Goal: Task Accomplishment & Management: Manage account settings

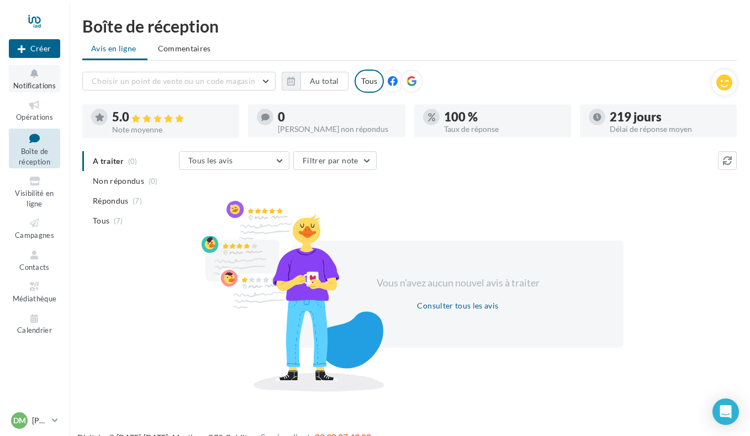
click at [35, 80] on button "Notifications" at bounding box center [34, 78] width 51 height 27
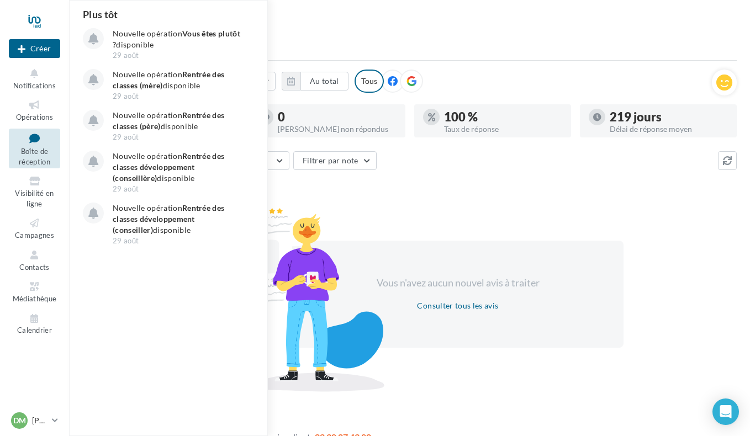
click at [41, 140] on icon at bounding box center [34, 138] width 45 height 15
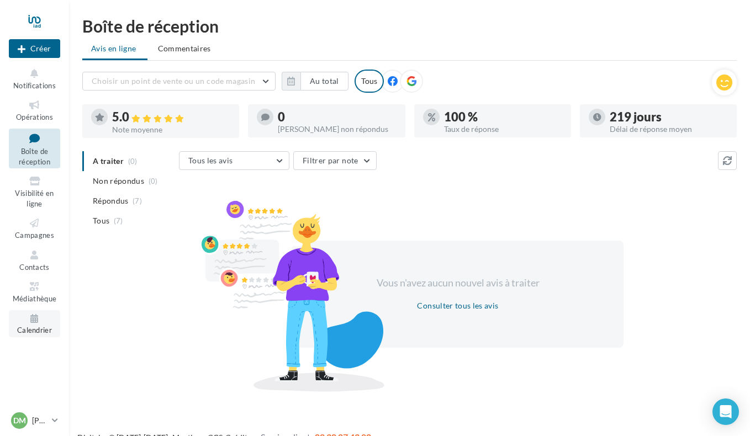
click at [38, 322] on icon at bounding box center [34, 319] width 45 height 13
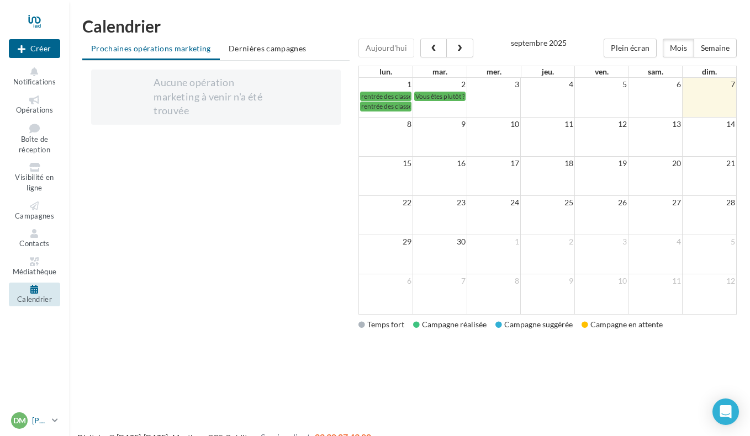
click at [22, 420] on span "DM" at bounding box center [19, 420] width 13 height 11
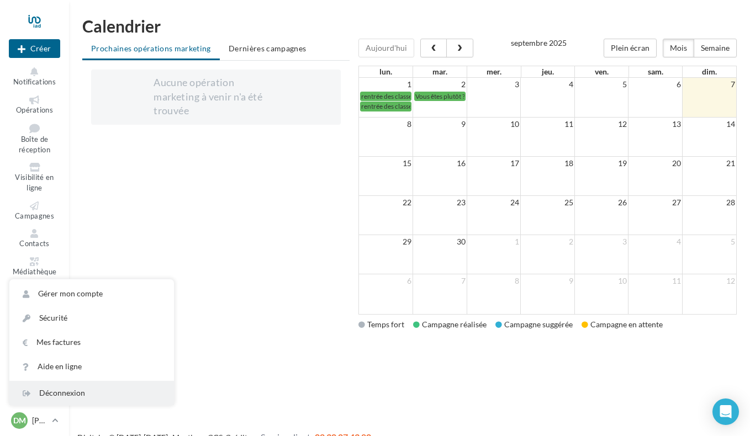
click at [58, 391] on div "Déconnexion" at bounding box center [91, 393] width 165 height 24
